Goal: Task Accomplishment & Management: Manage account settings

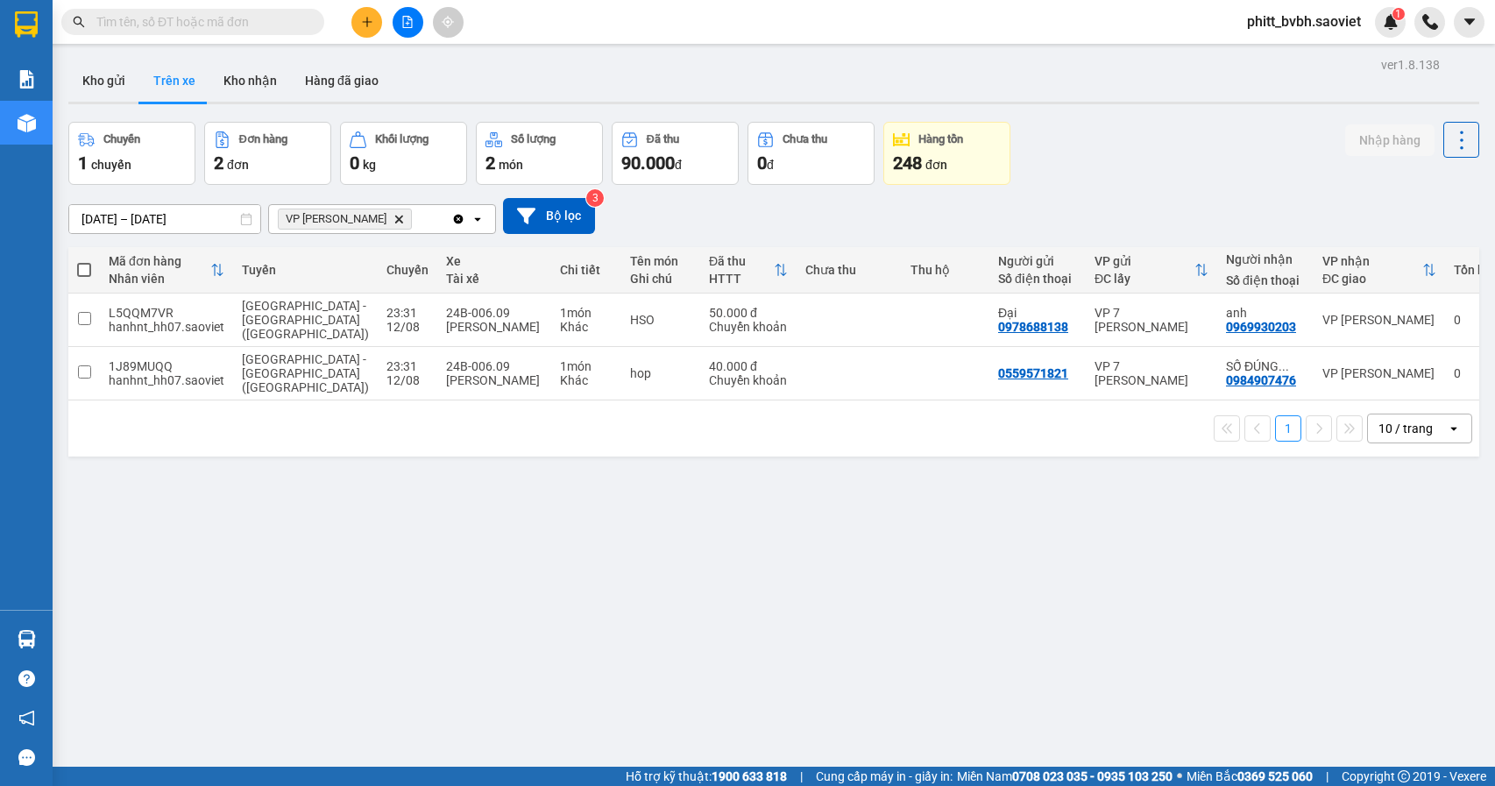
click at [240, 84] on button "Kho nhận" at bounding box center [250, 81] width 82 height 42
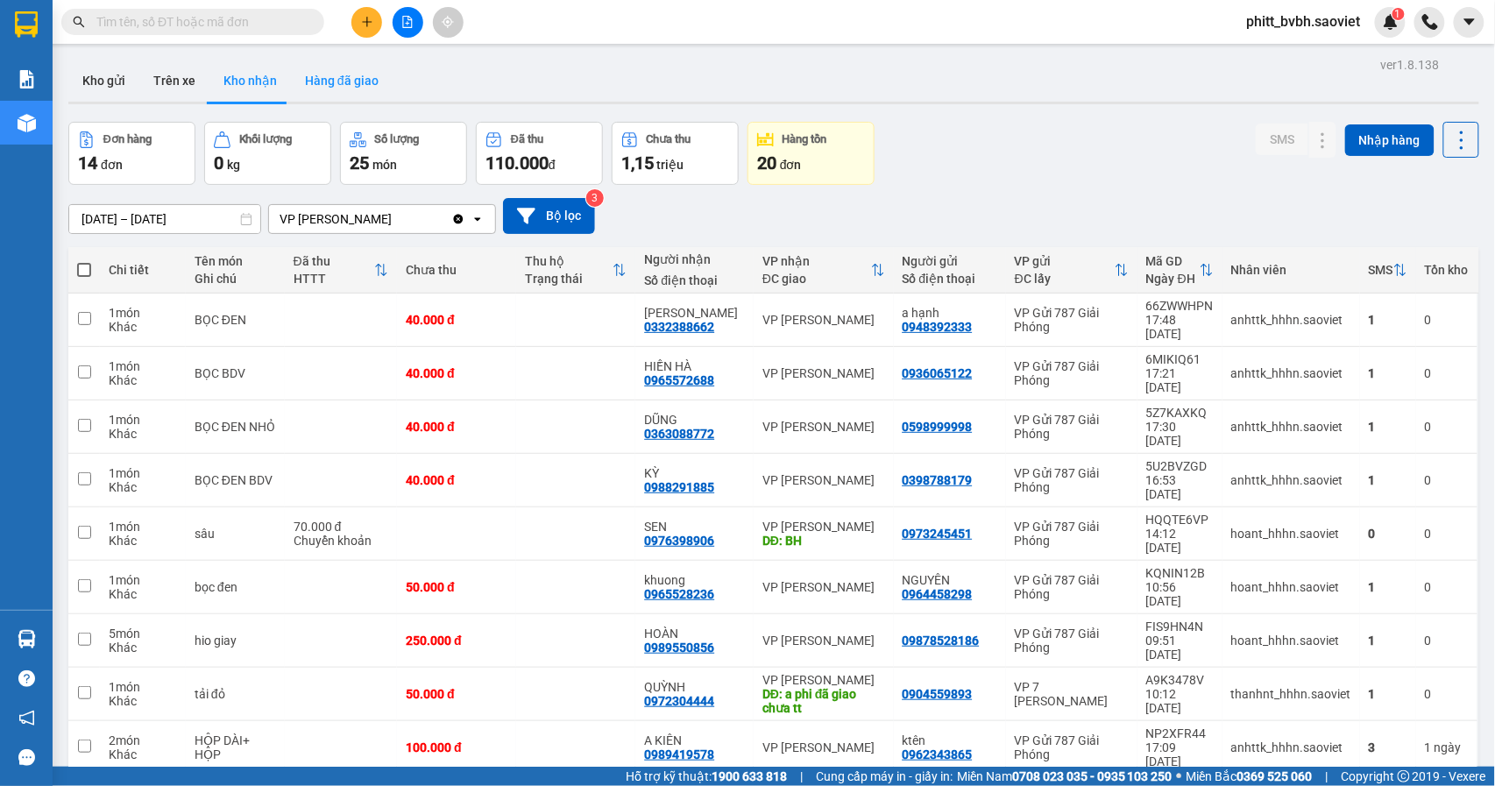
click at [355, 88] on button "Hàng đã giao" at bounding box center [342, 81] width 102 height 42
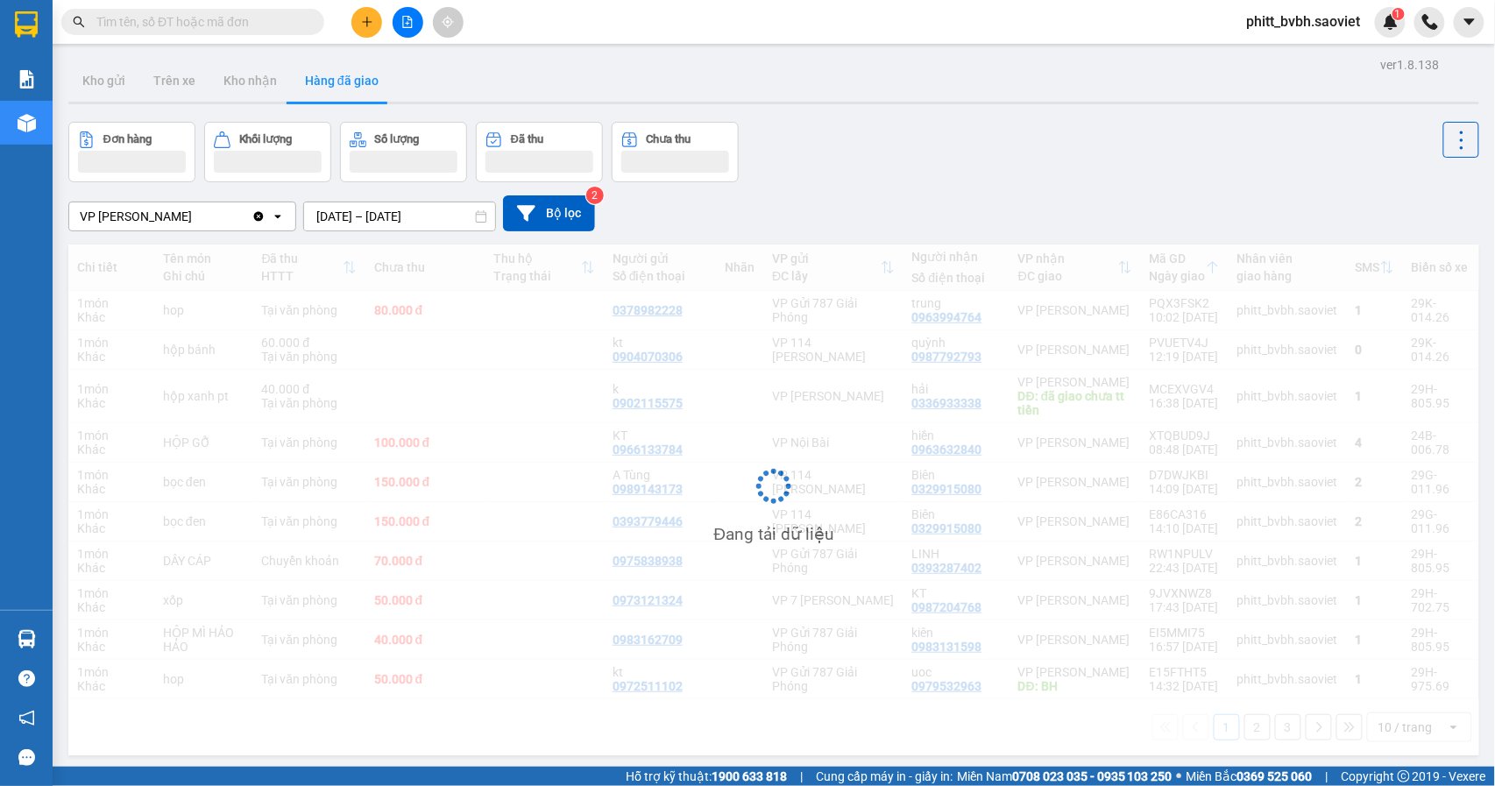
click at [376, 214] on input "11/08/2025 – 12/08/2025" at bounding box center [399, 216] width 191 height 28
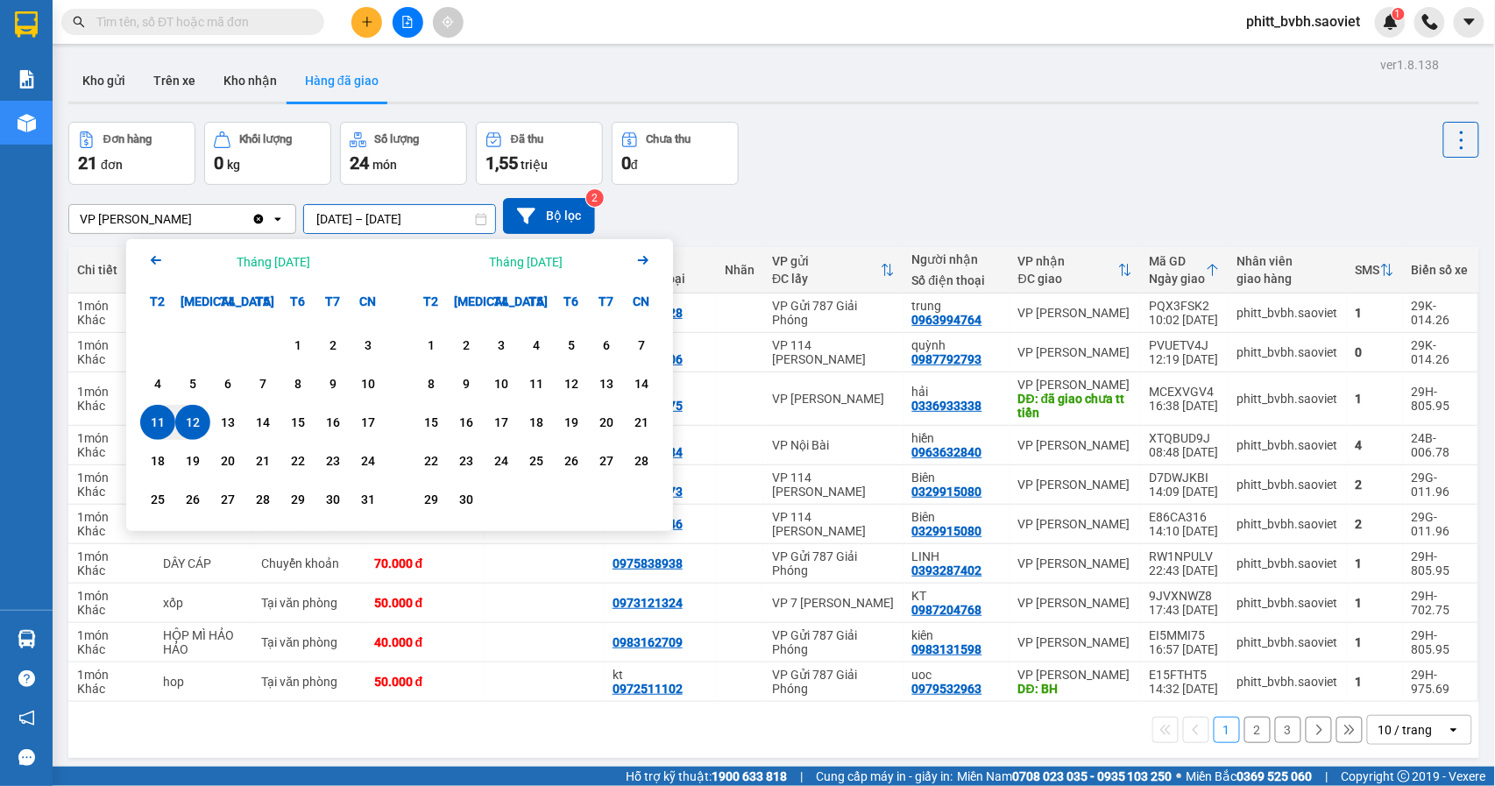
click at [200, 426] on div "12" at bounding box center [193, 422] width 25 height 21
click at [200, 422] on div "12" at bounding box center [193, 422] width 25 height 21
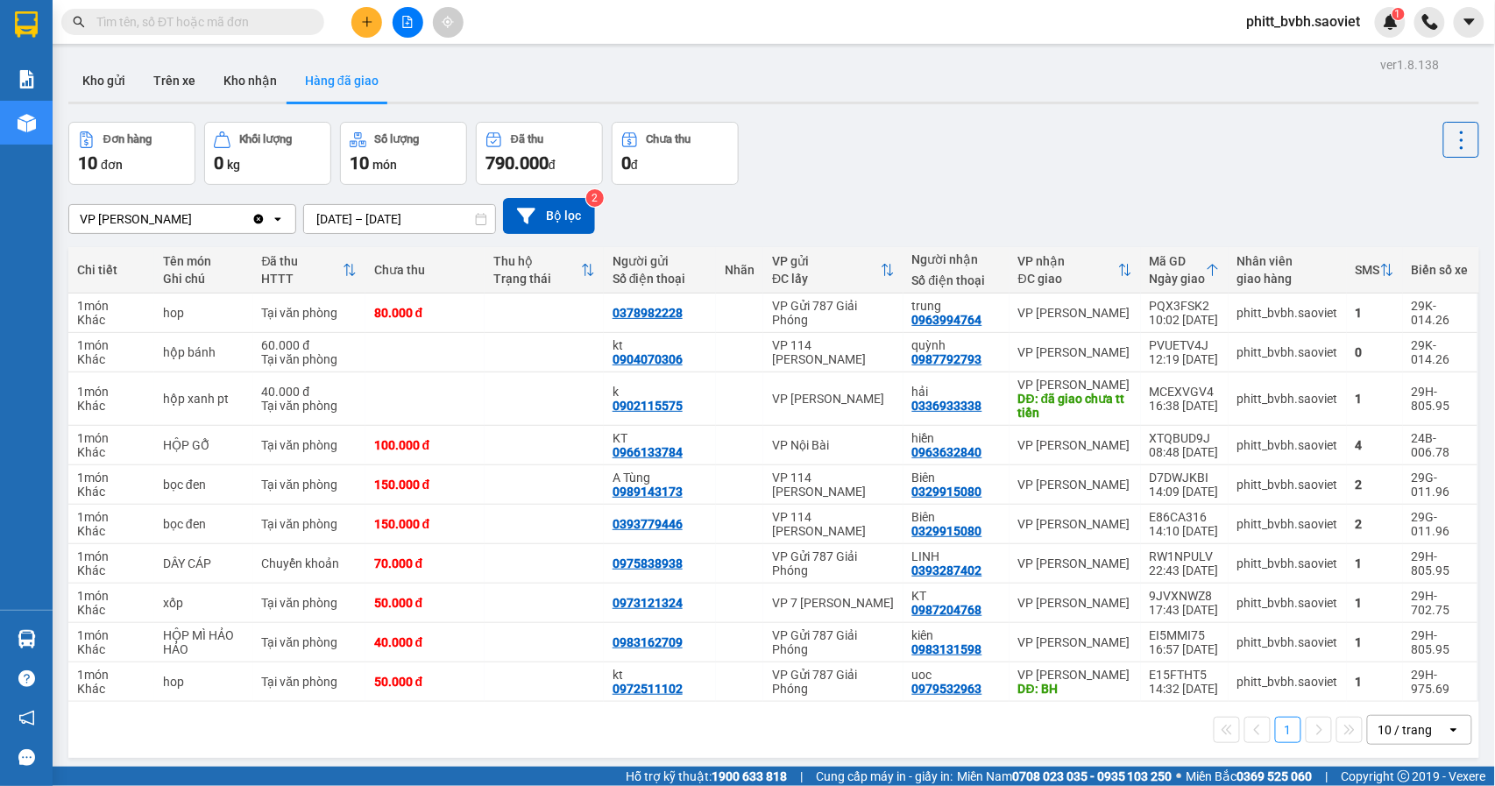
click at [435, 230] on div "ver 1.8.138 Kho gửi Trên xe Kho nhận Hàng đã giao Đơn hàng 10 đơn Khối lượng 0 …" at bounding box center [773, 446] width 1425 height 786
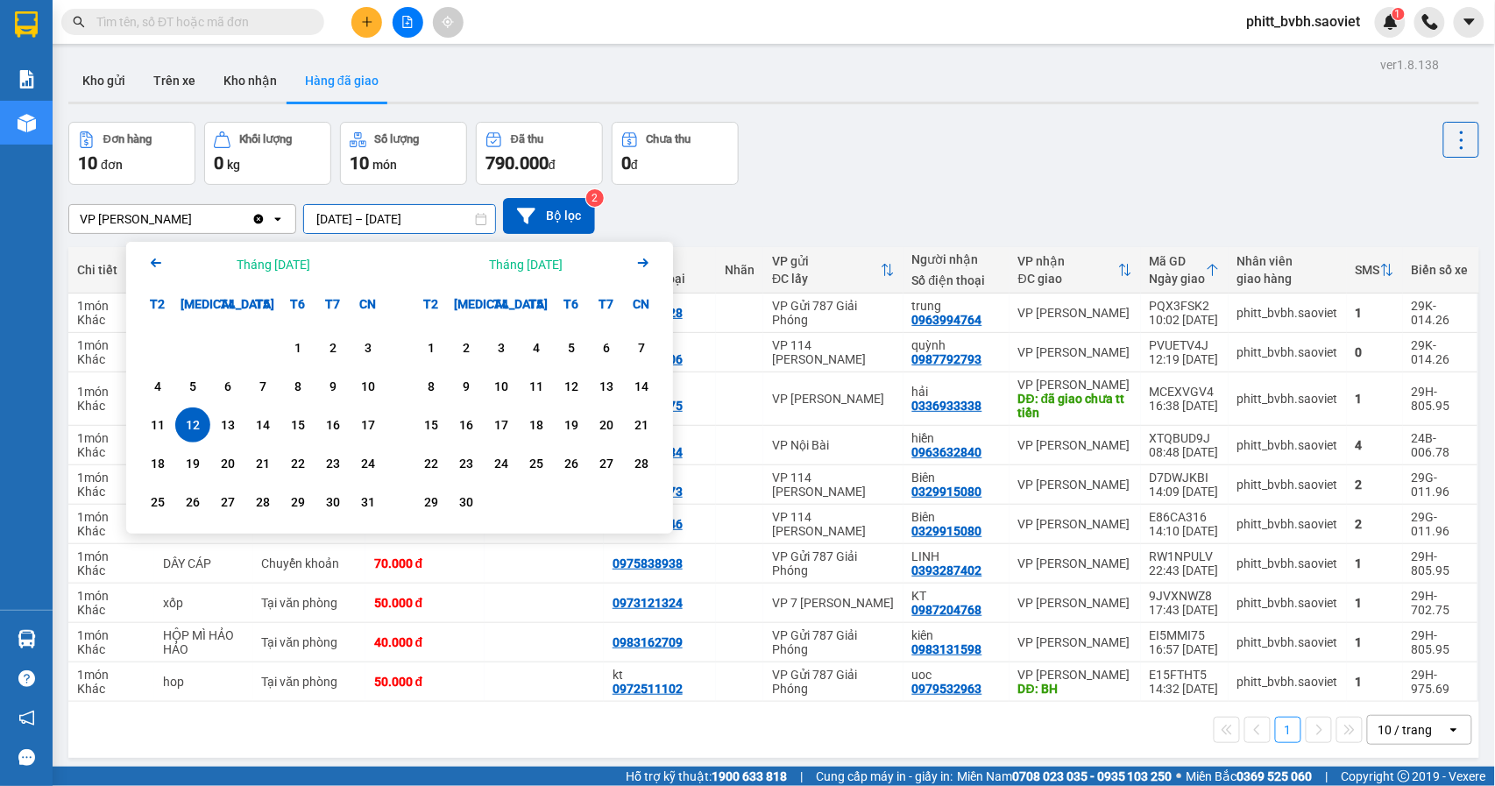
click at [198, 422] on div "12" at bounding box center [193, 425] width 25 height 21
click at [194, 422] on div "12" at bounding box center [193, 425] width 25 height 21
type input "12/08/2025 – 12/08/2025"
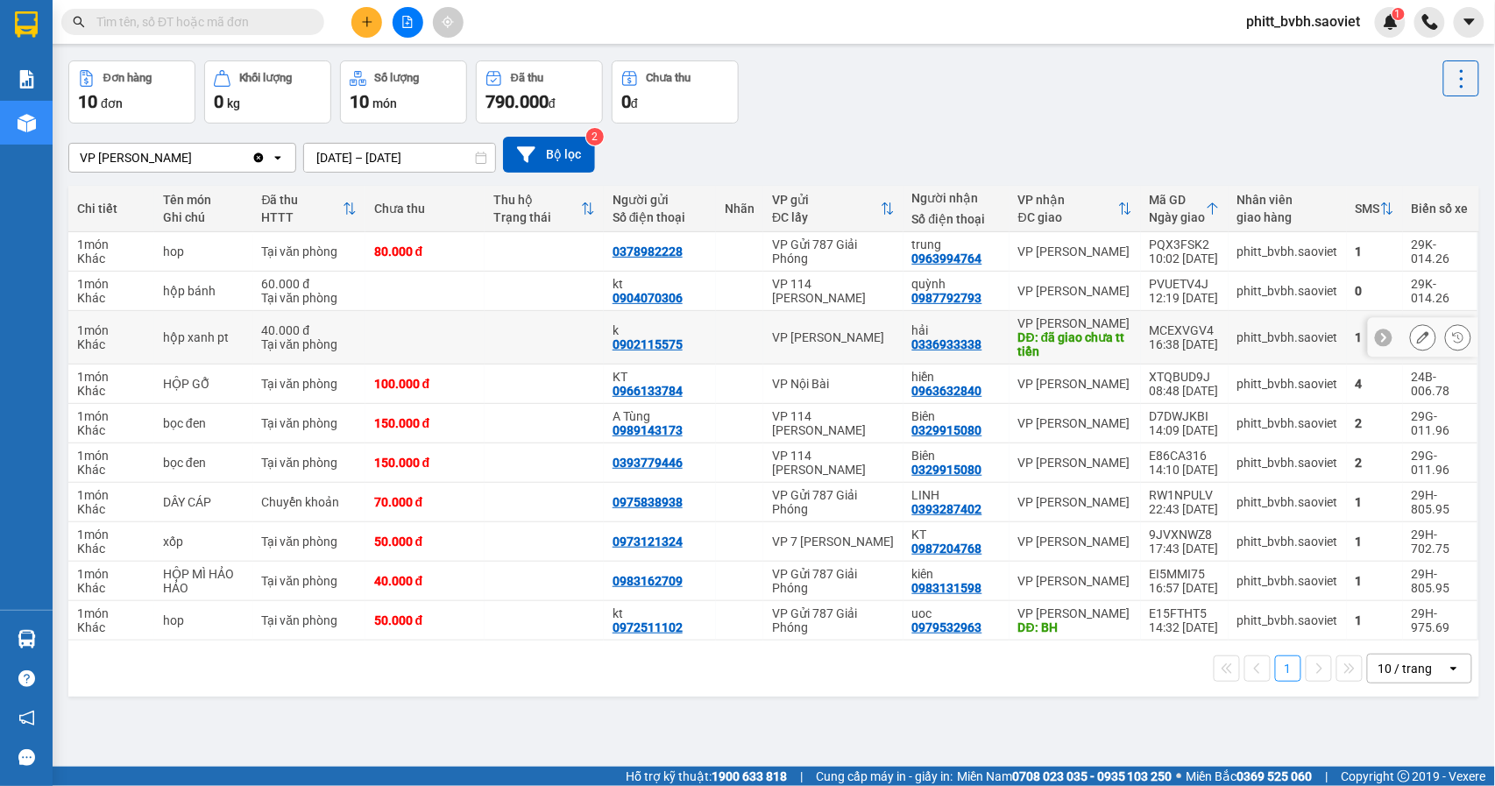
scroll to position [81, 0]
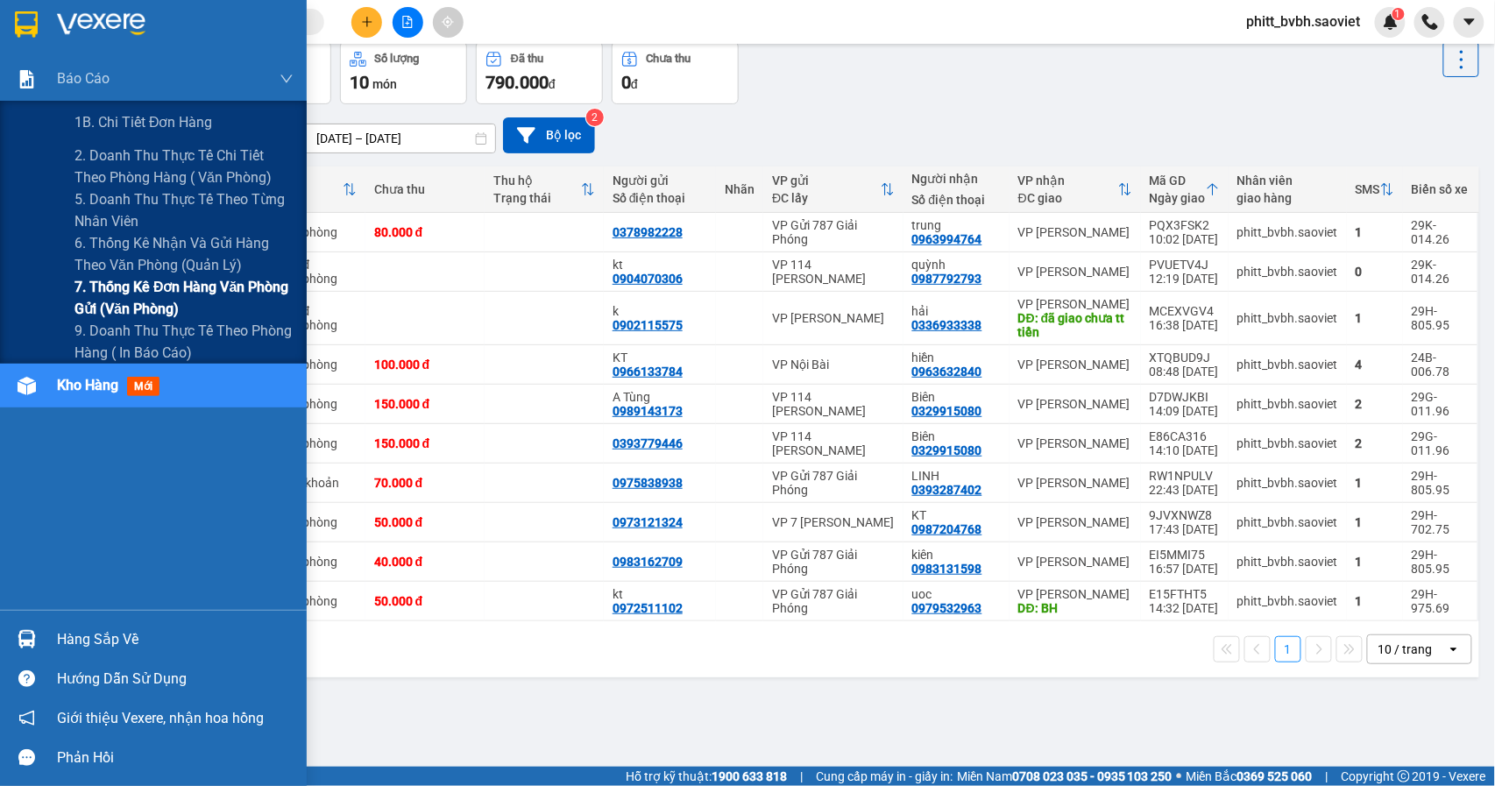
click at [169, 293] on span "7. Thống kê đơn hàng văn phòng gửi (văn phòng)" at bounding box center [184, 298] width 219 height 44
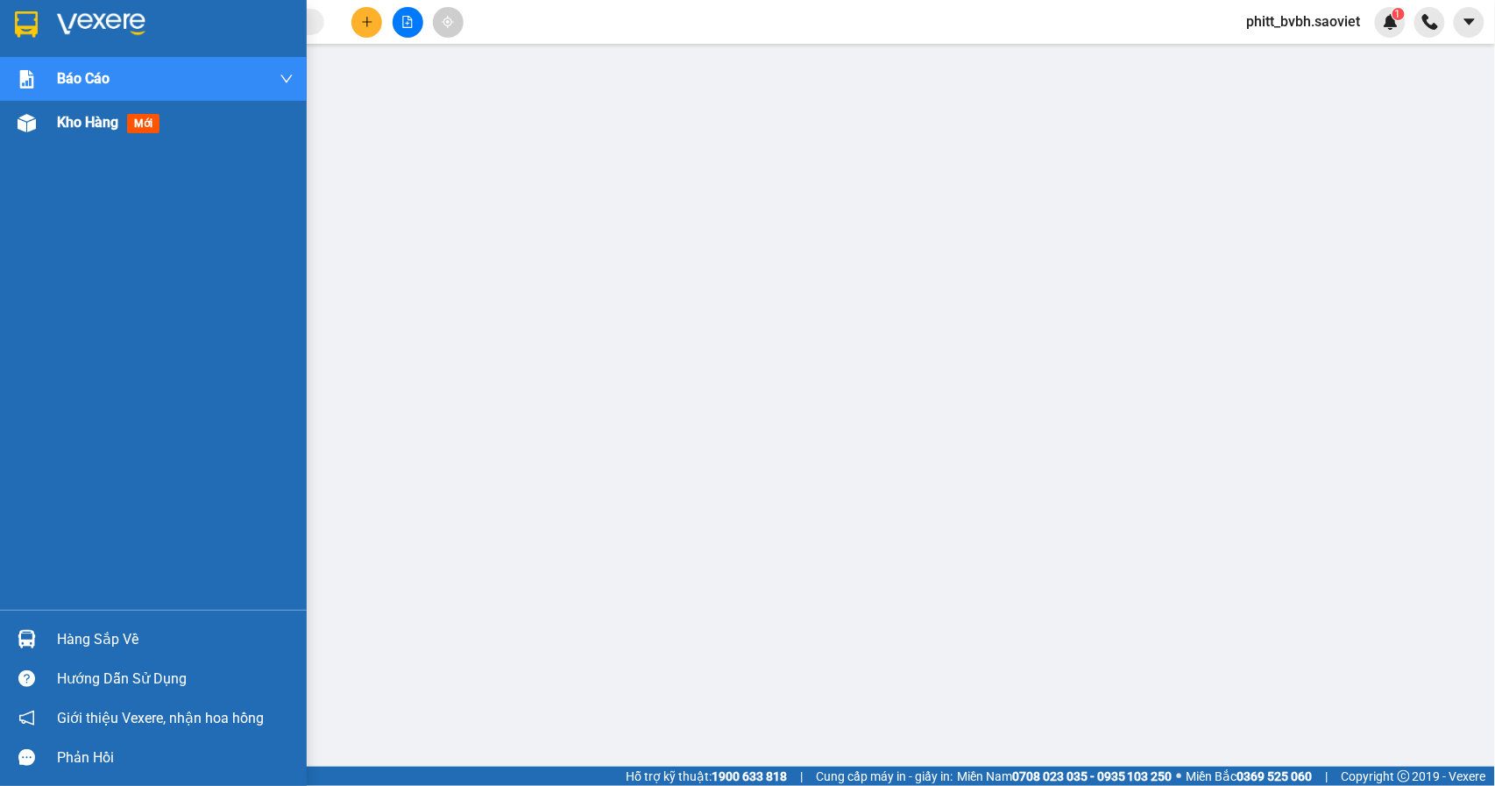
drag, startPoint x: 86, startPoint y: 123, endPoint x: 287, endPoint y: 109, distance: 202.1
click at [88, 121] on span "Kho hàng" at bounding box center [87, 122] width 61 height 17
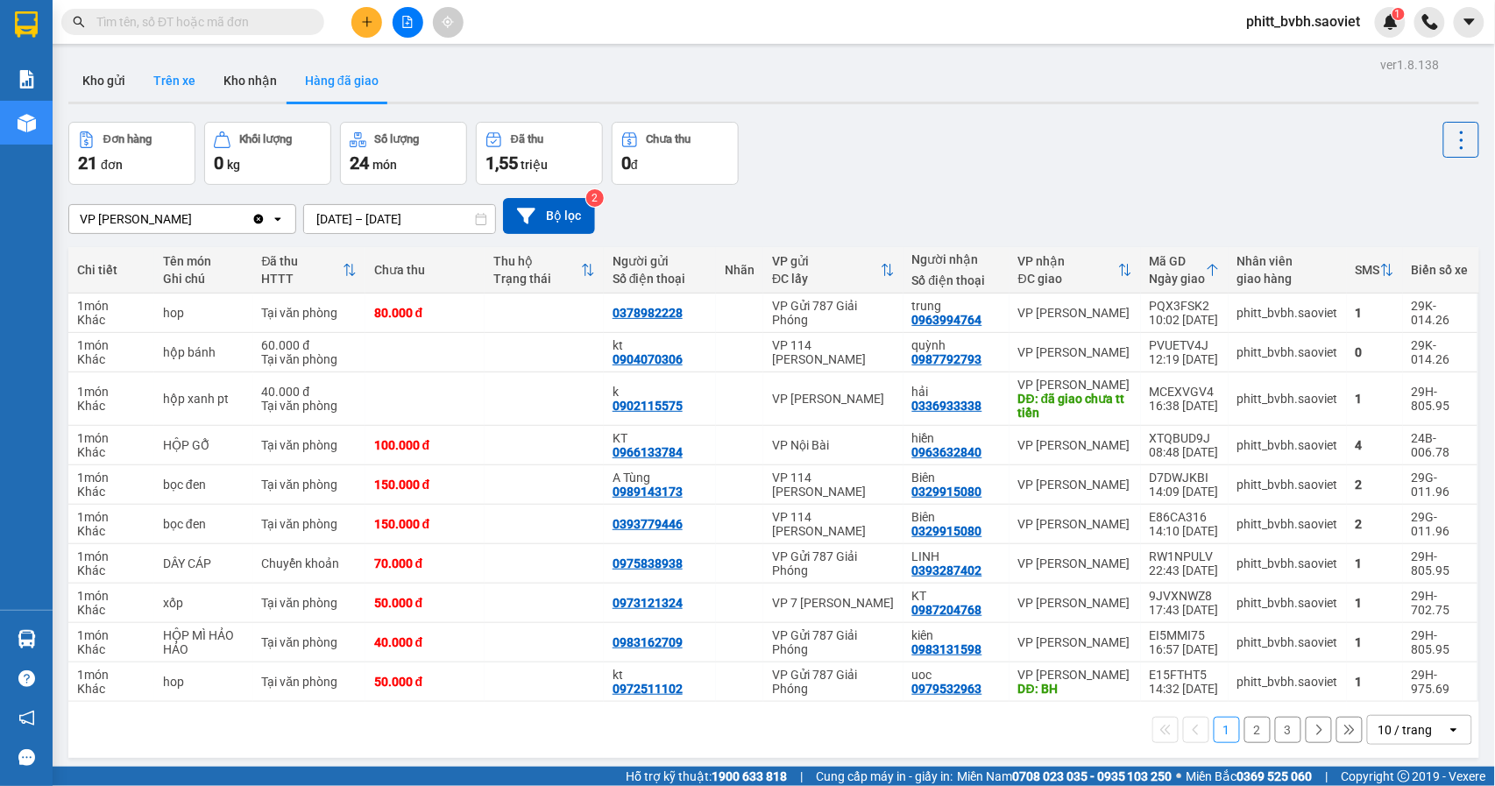
click at [181, 88] on button "Trên xe" at bounding box center [174, 81] width 70 height 42
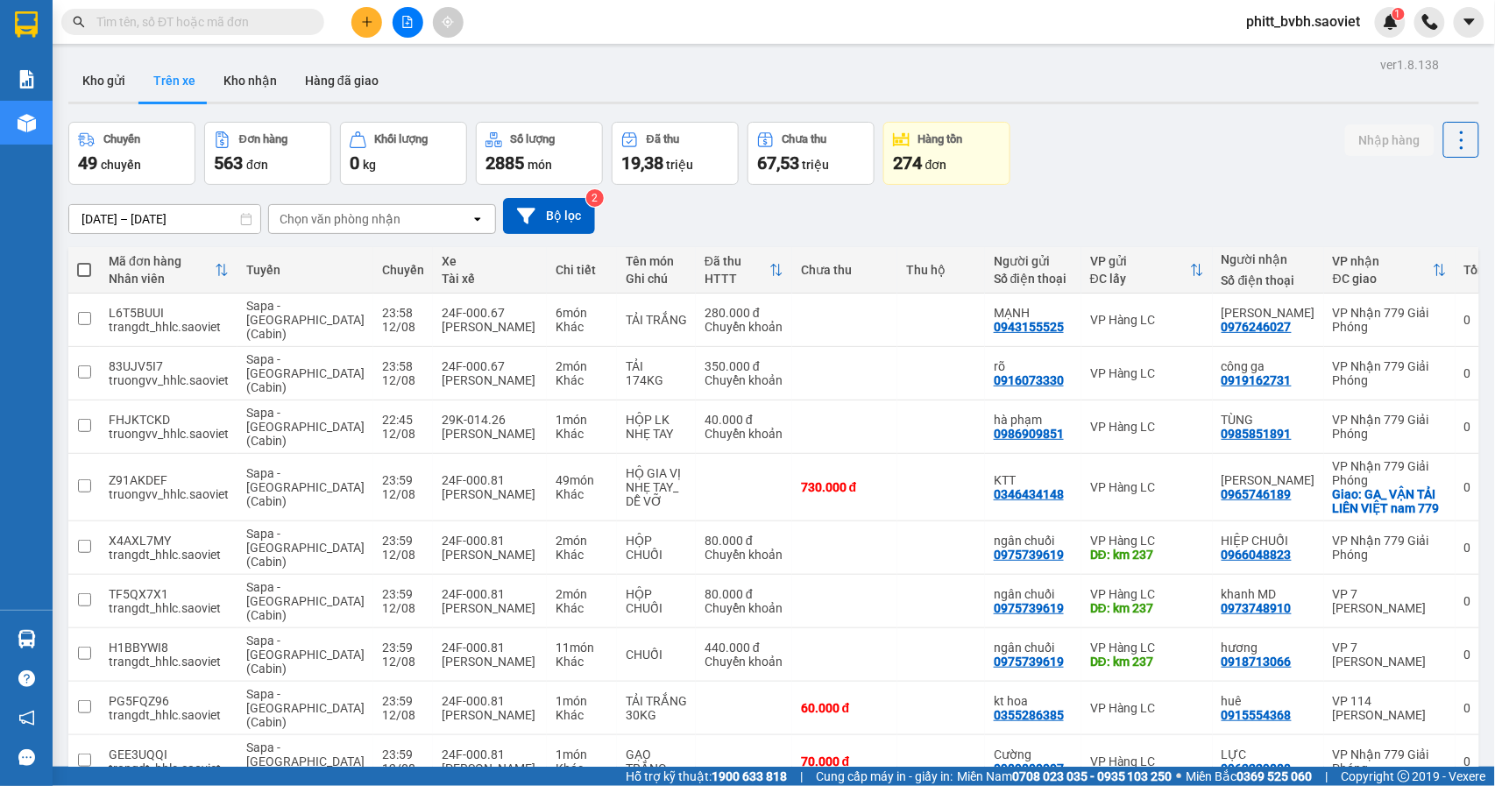
click at [384, 221] on div "Chọn văn phòng nhận" at bounding box center [340, 219] width 121 height 18
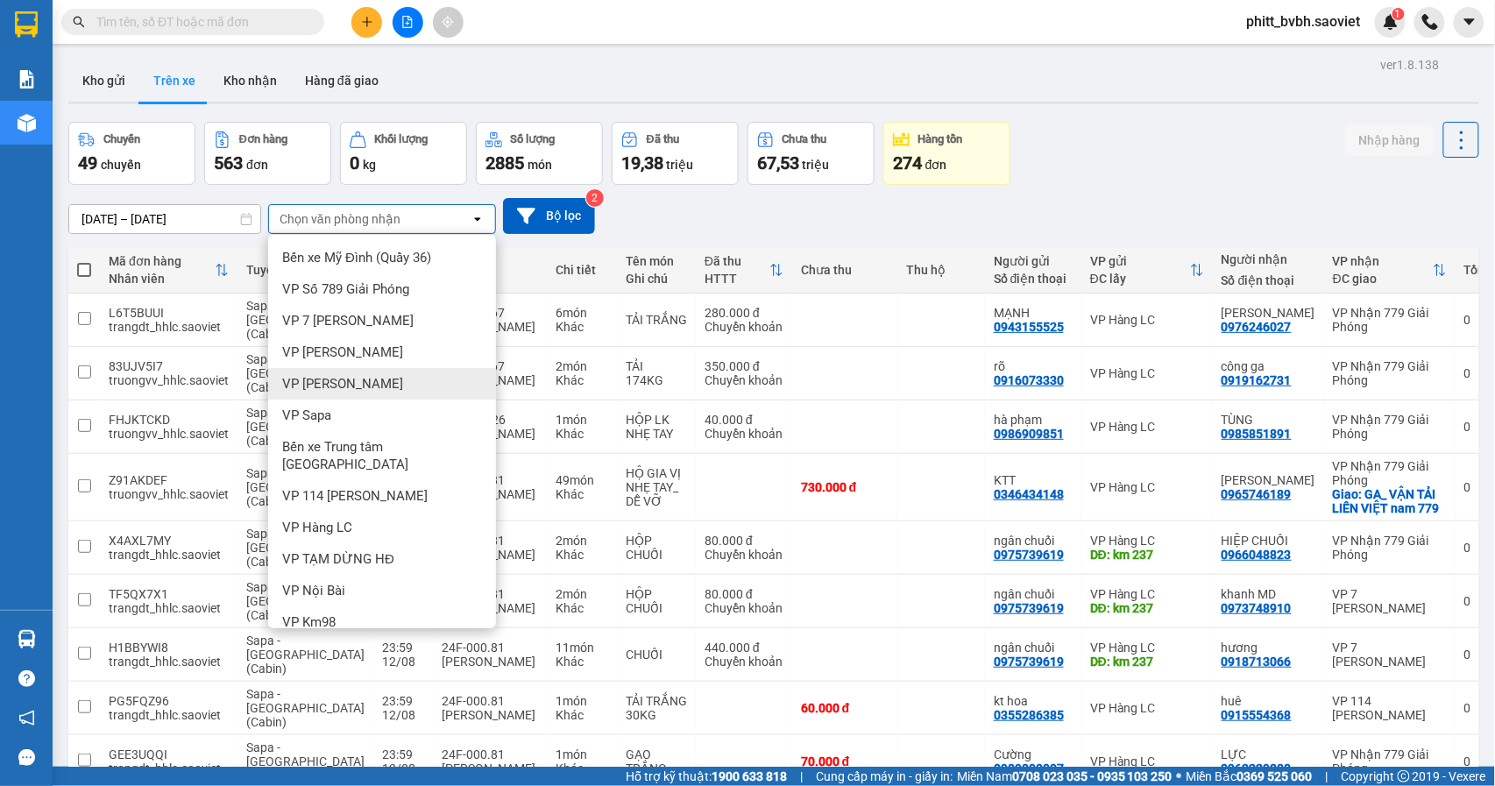
click at [333, 384] on span "VP [PERSON_NAME]" at bounding box center [342, 384] width 121 height 18
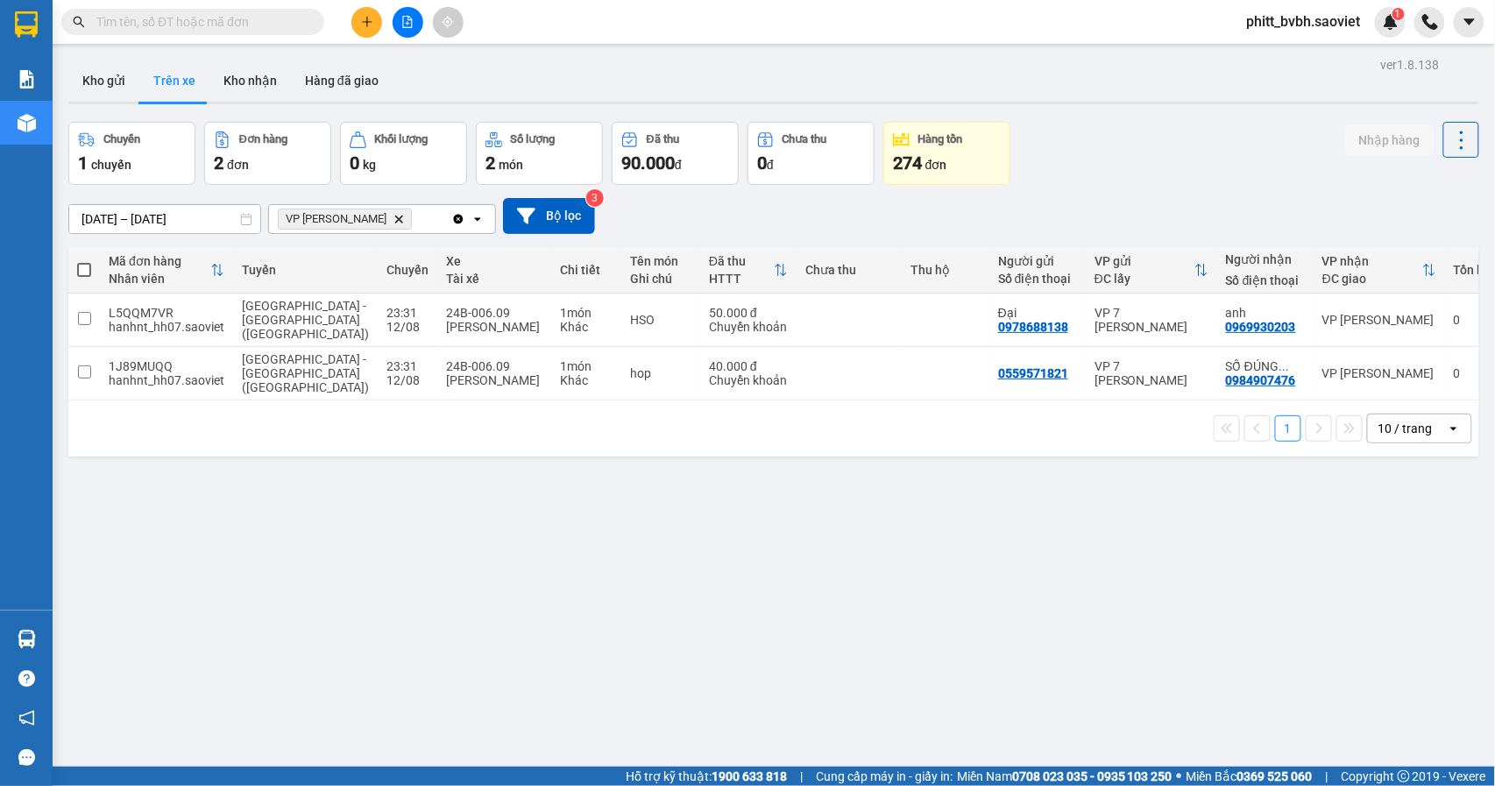
click at [197, 23] on input "text" at bounding box center [199, 21] width 207 height 19
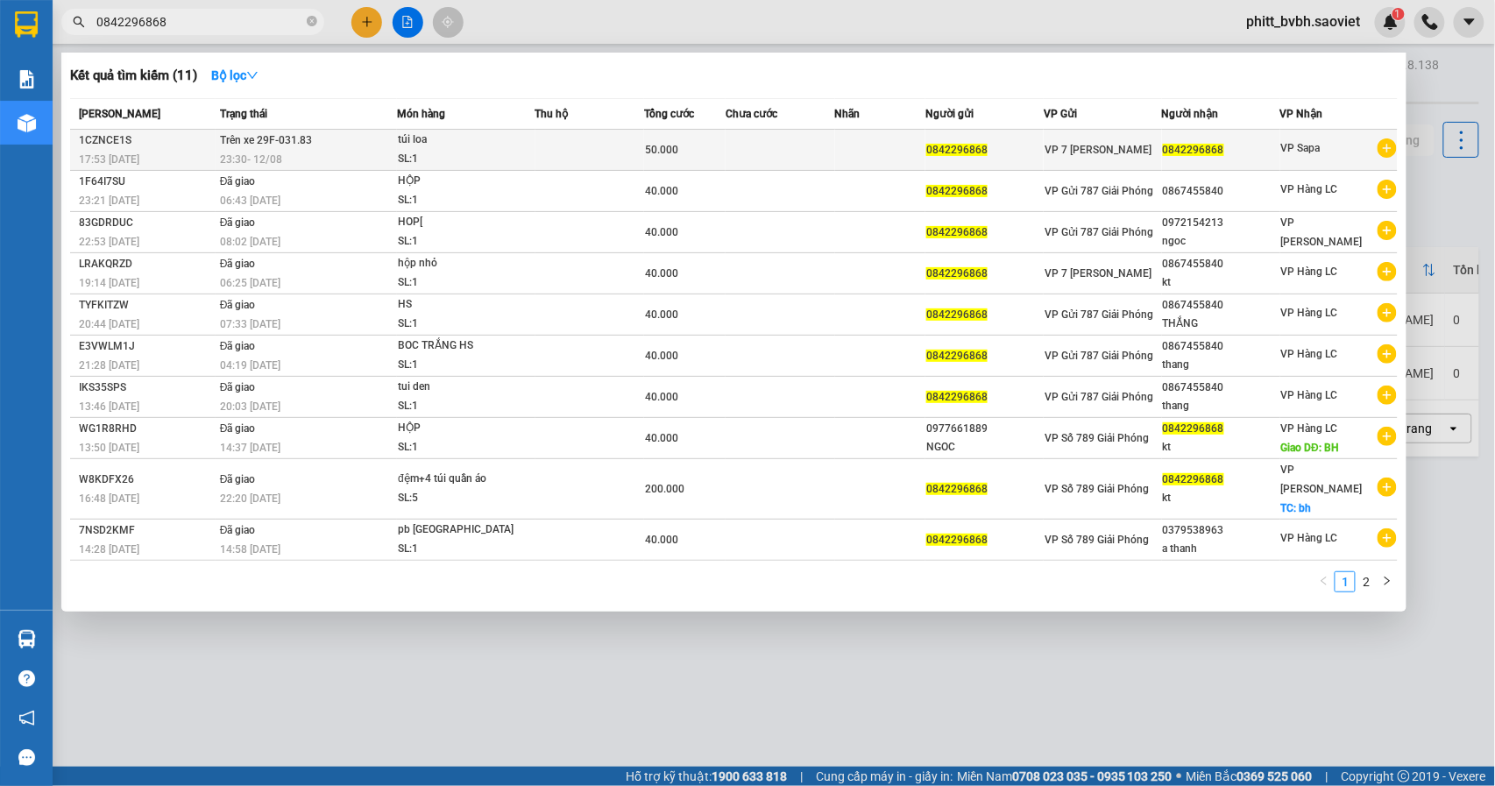
type input "0842296868"
click at [632, 145] on td at bounding box center [590, 150] width 109 height 41
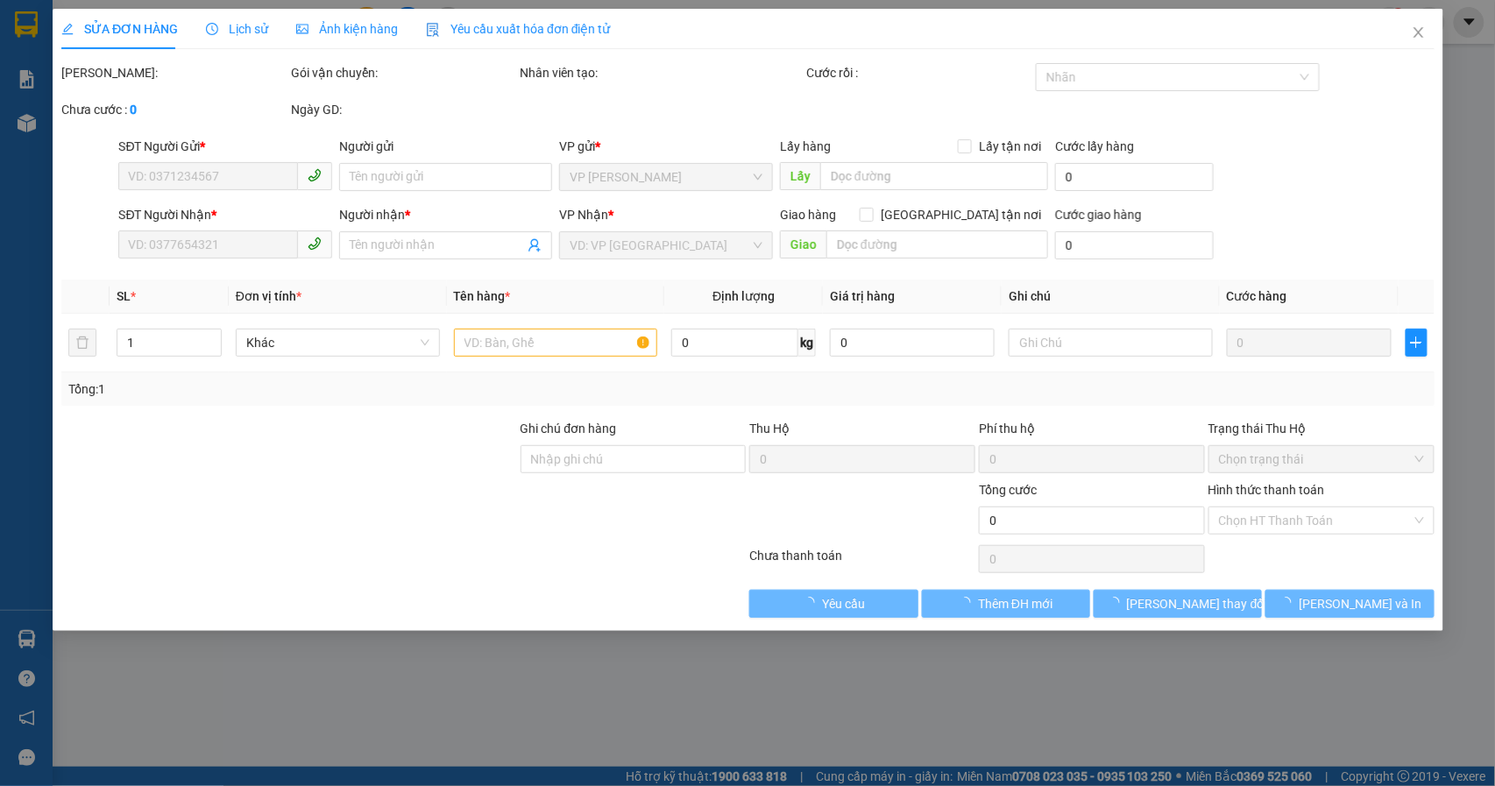
type input "0842296868"
type input "50.000"
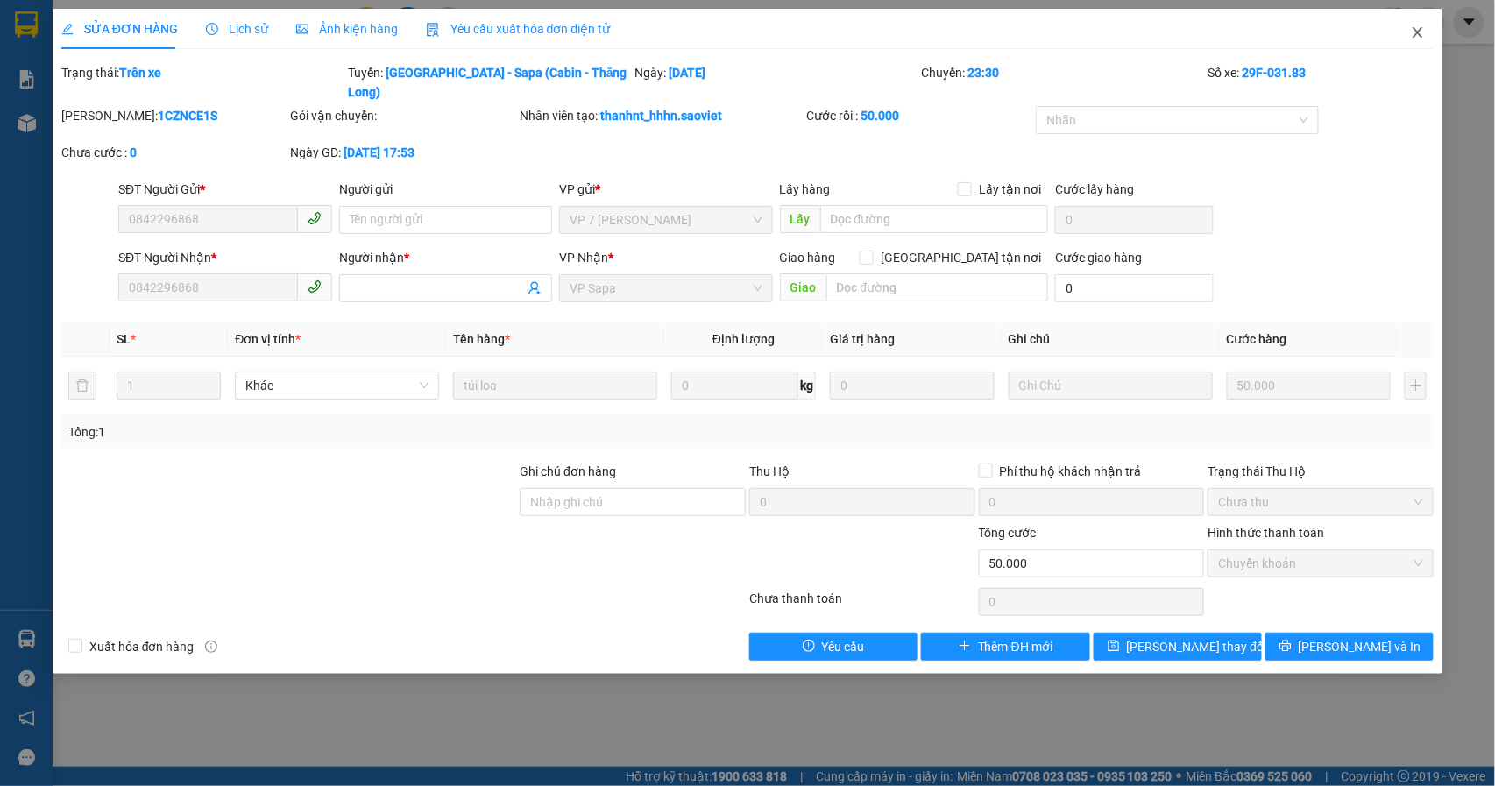
click at [1418, 33] on icon "close" at bounding box center [1419, 32] width 10 height 11
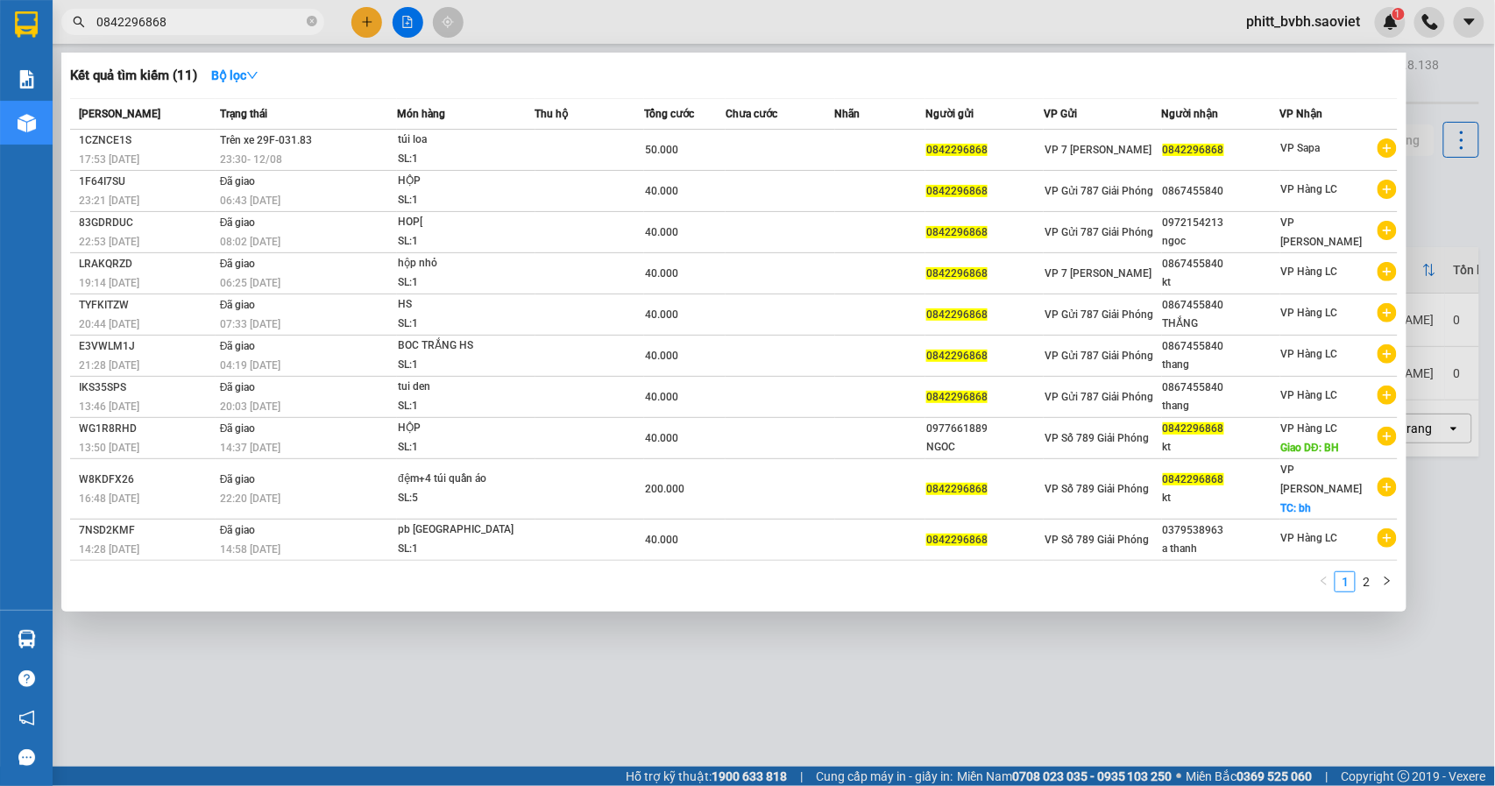
click at [258, 23] on input "0842296868" at bounding box center [199, 21] width 207 height 19
click at [498, 147] on div "túi loa" at bounding box center [463, 140] width 131 height 19
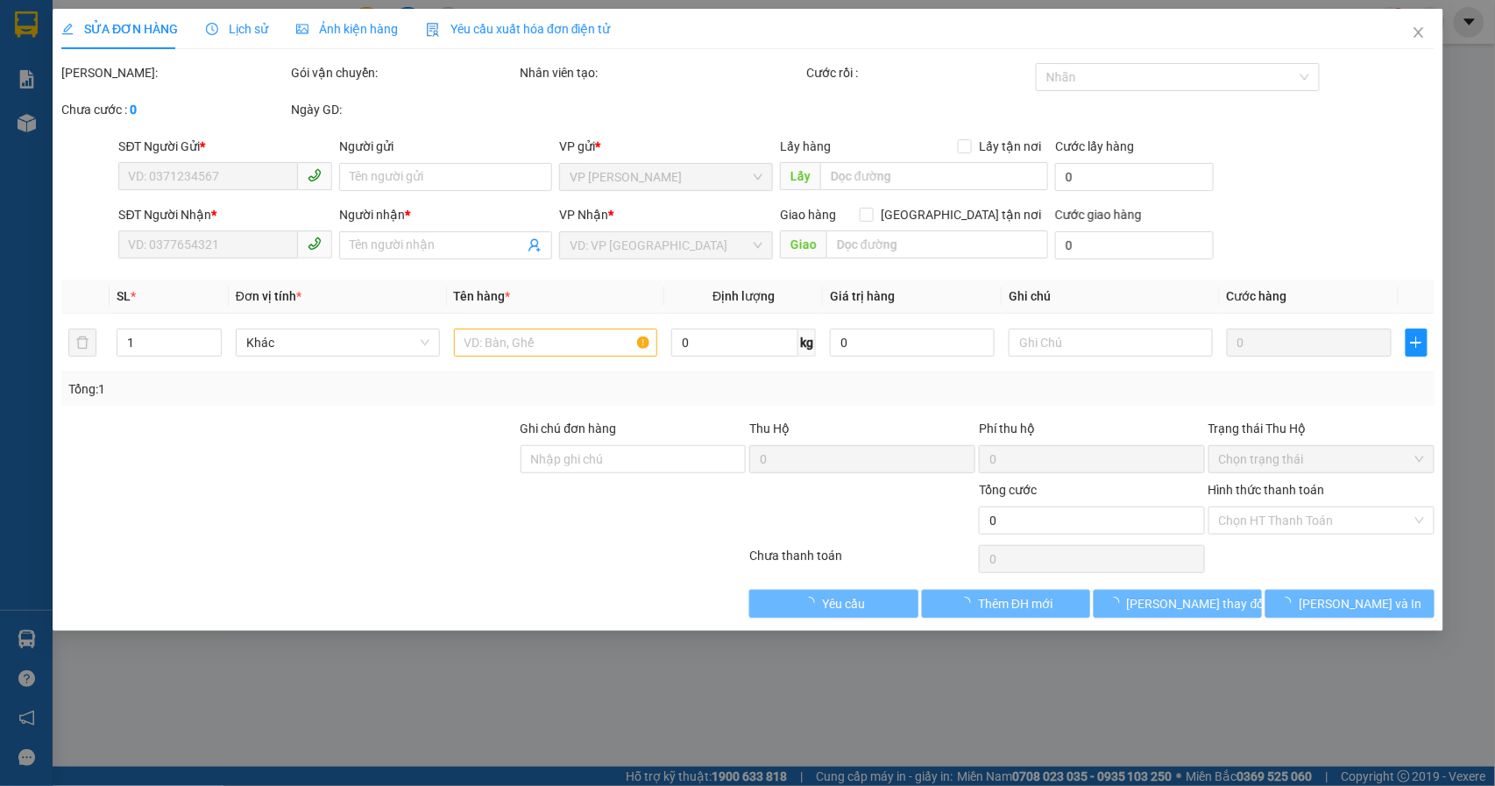
type input "0842296868"
type input "50.000"
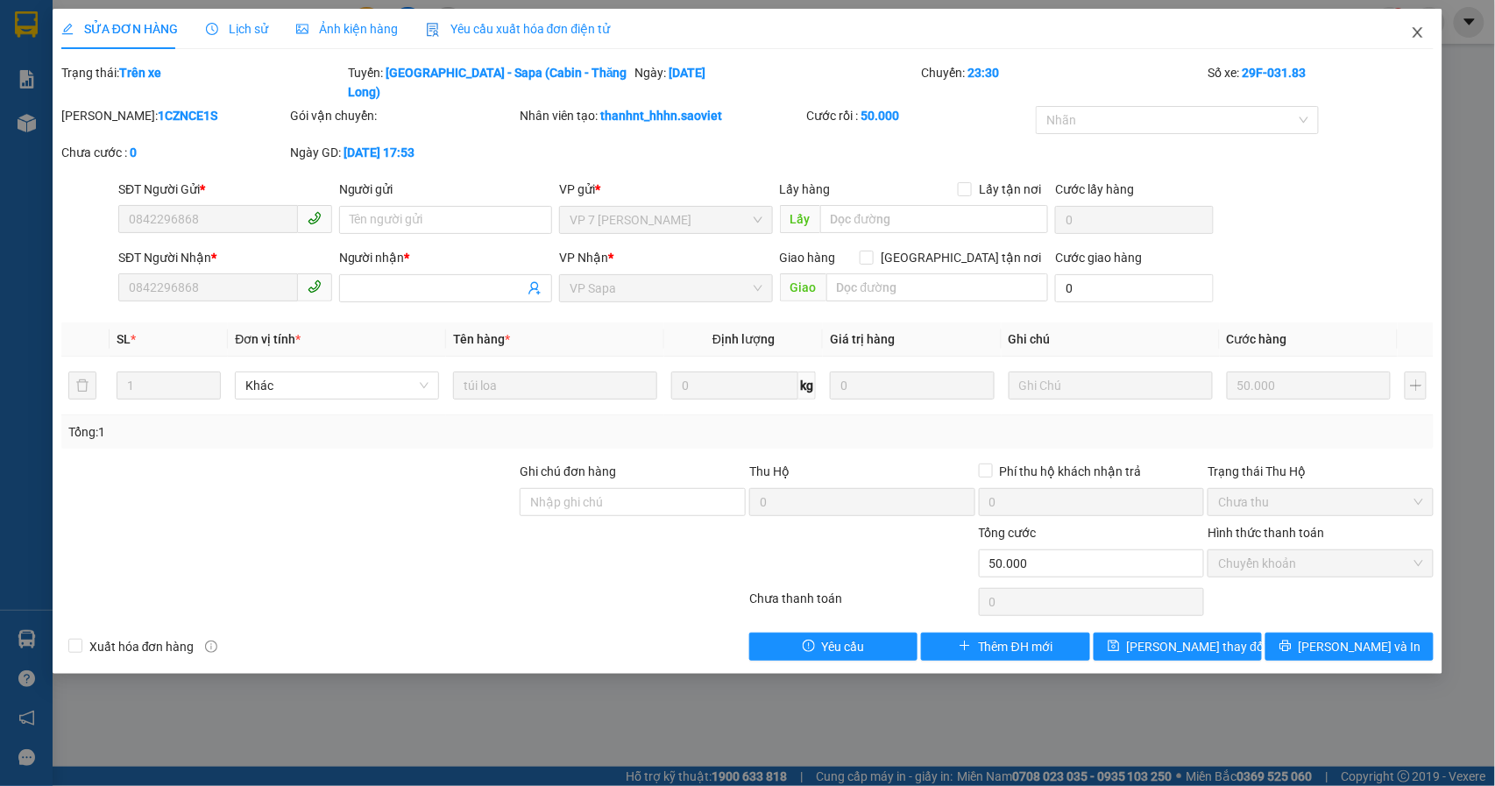
click at [1415, 32] on icon "close" at bounding box center [1418, 32] width 14 height 14
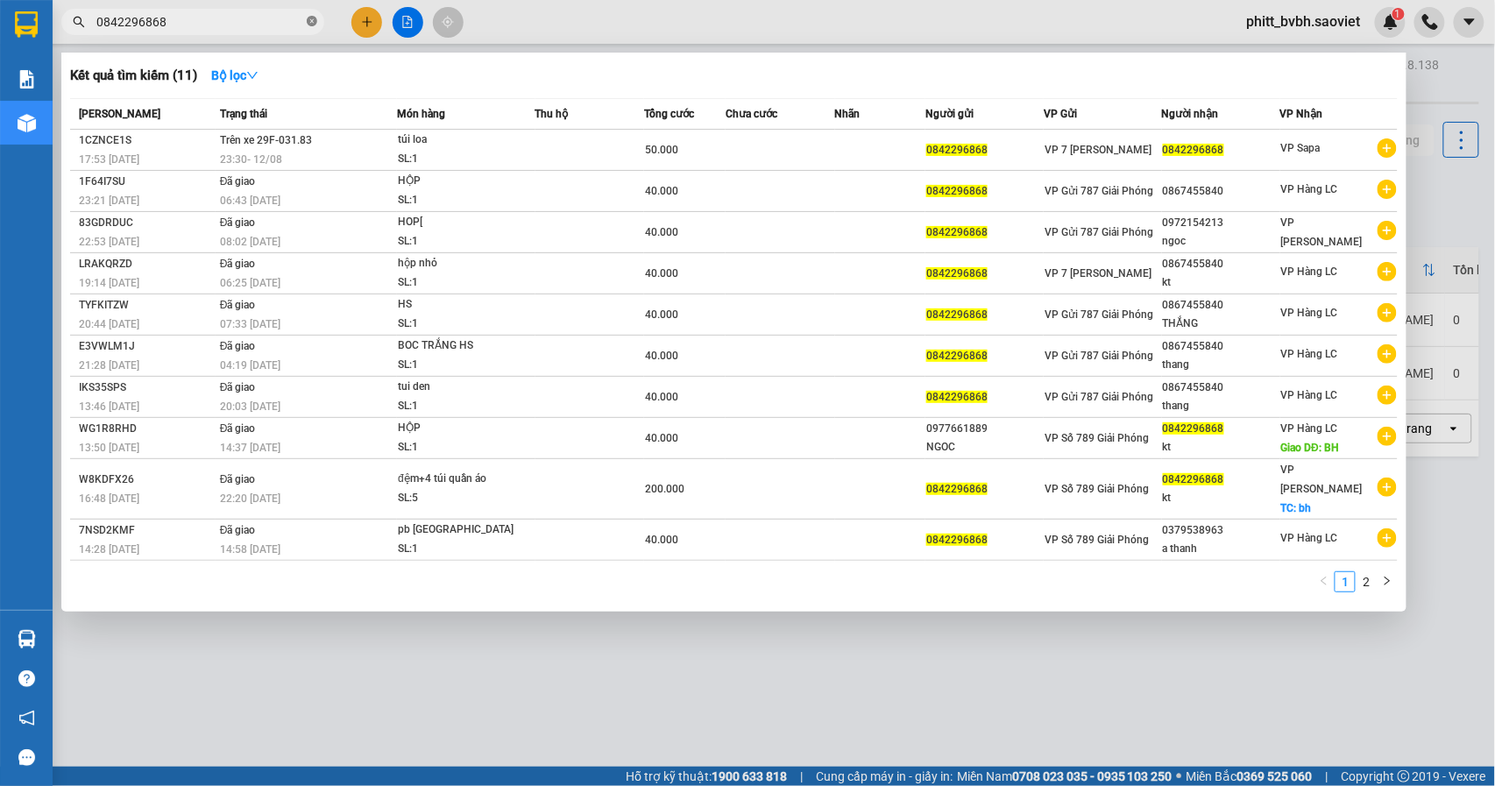
click at [316, 23] on icon "close-circle" at bounding box center [312, 21] width 11 height 11
